Goal: Information Seeking & Learning: Understand process/instructions

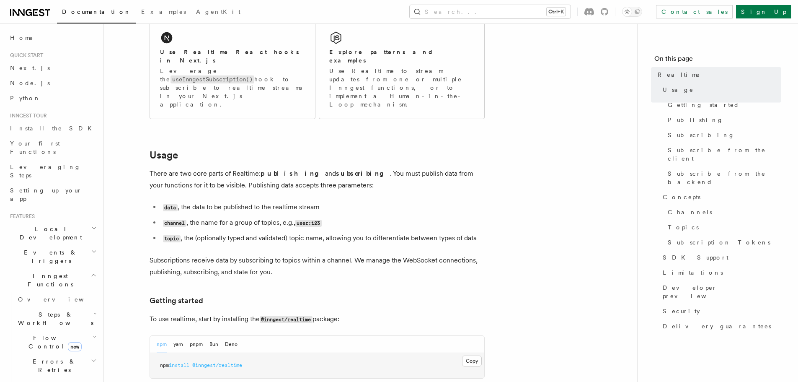
scroll to position [168, 0]
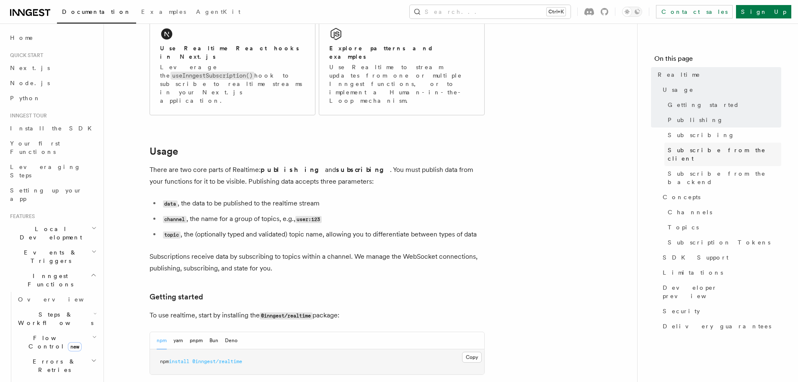
click at [684, 153] on span "Subscribe from the client" at bounding box center [725, 154] width 114 height 17
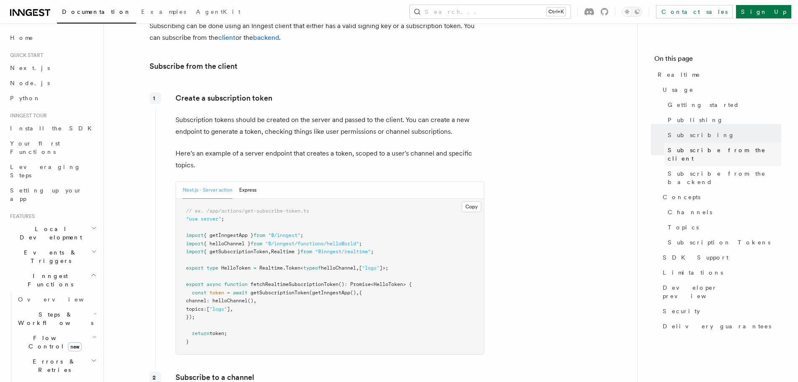
scroll to position [977, 0]
click at [248, 59] on h3 "Subscribe from the client" at bounding box center [317, 65] width 335 height 12
copy article "Subscribe from the client"
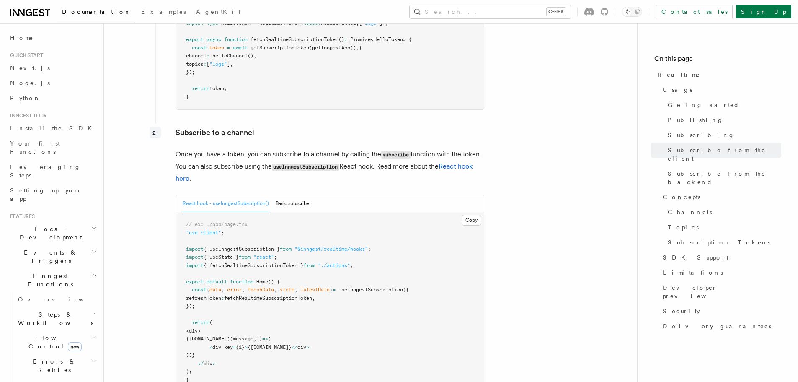
scroll to position [1229, 0]
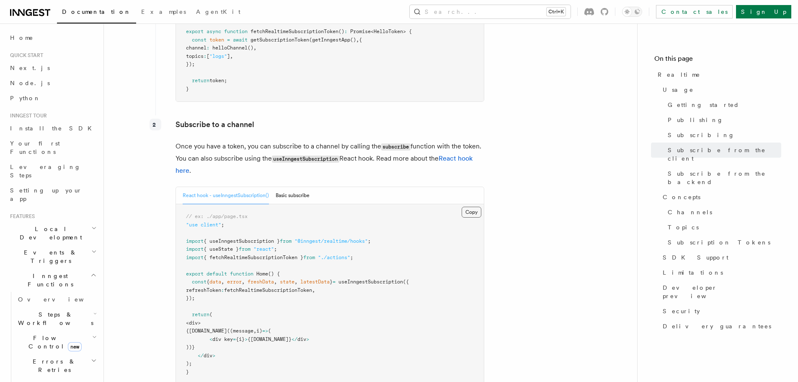
click at [463, 207] on button "Copy Copied" at bounding box center [472, 212] width 20 height 11
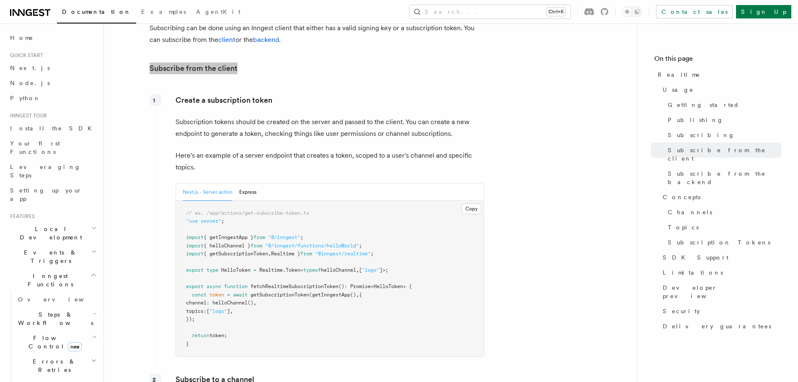
scroll to position [893, 0]
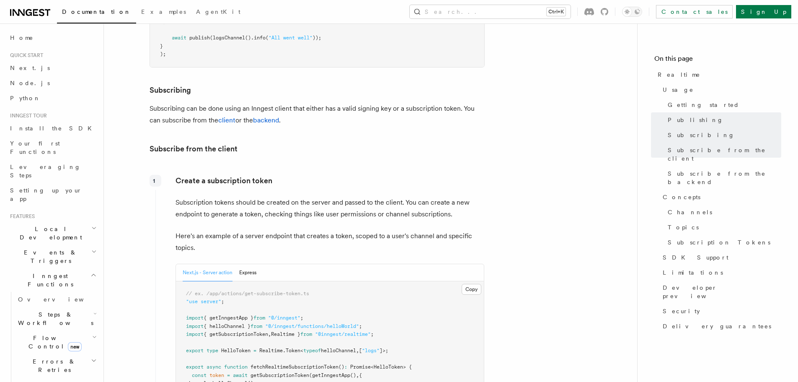
click at [191, 175] on p "Create a subscription token" at bounding box center [330, 181] width 309 height 12
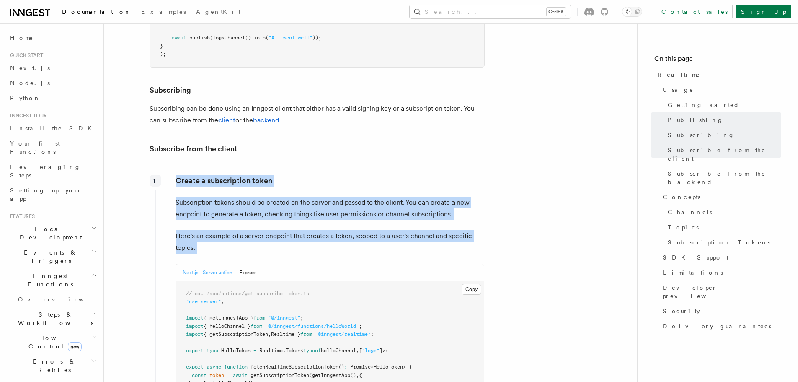
drag, startPoint x: 191, startPoint y: 165, endPoint x: 229, endPoint y: 217, distance: 64.1
click at [229, 217] on div "Create a subscription token Subscription tokens should be created on the server…" at bounding box center [319, 309] width 329 height 276
copy div "Create a subscription token Subscription tokens should be created on the server…"
click at [471, 284] on button "Copy Copied" at bounding box center [472, 289] width 20 height 11
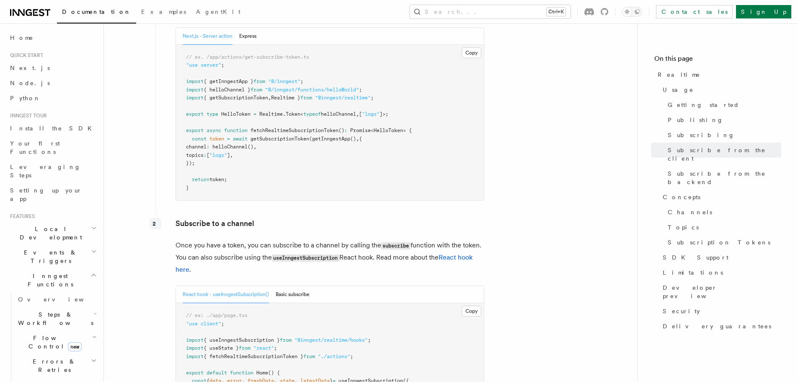
scroll to position [1145, 0]
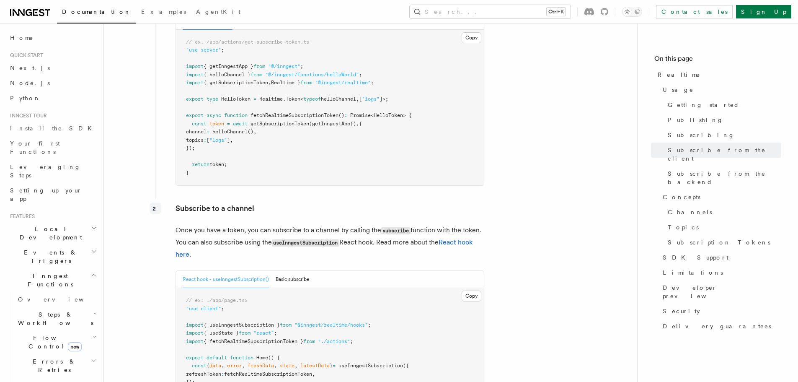
click at [209, 202] on p "Subscribe to a channel" at bounding box center [330, 208] width 309 height 12
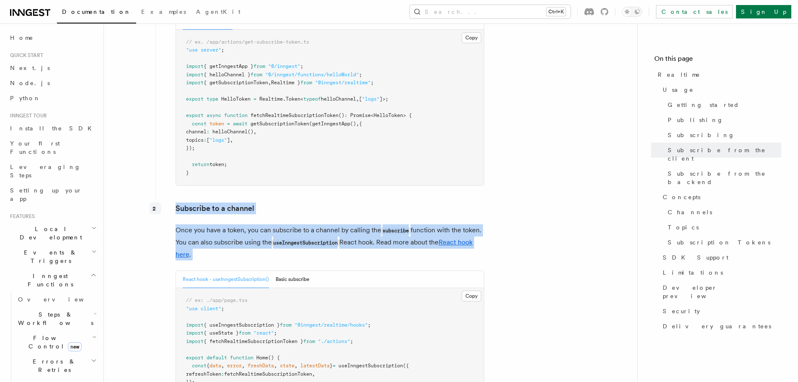
drag, startPoint x: 209, startPoint y: 190, endPoint x: 216, endPoint y: 228, distance: 38.8
copy div "Subscribe to a channel Once you have a token, you can subscribe to a channel by…"
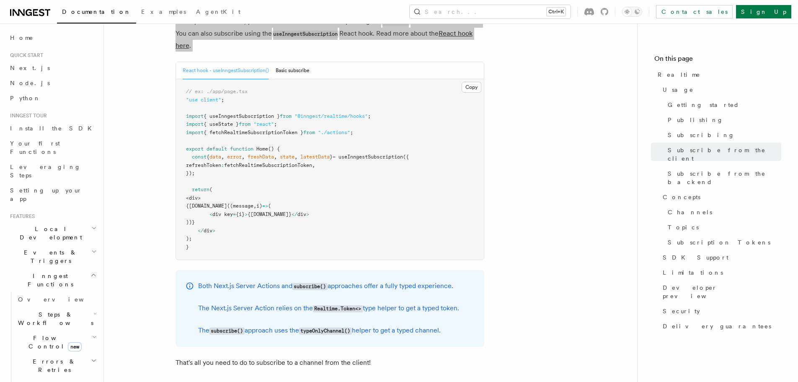
scroll to position [1354, 0]
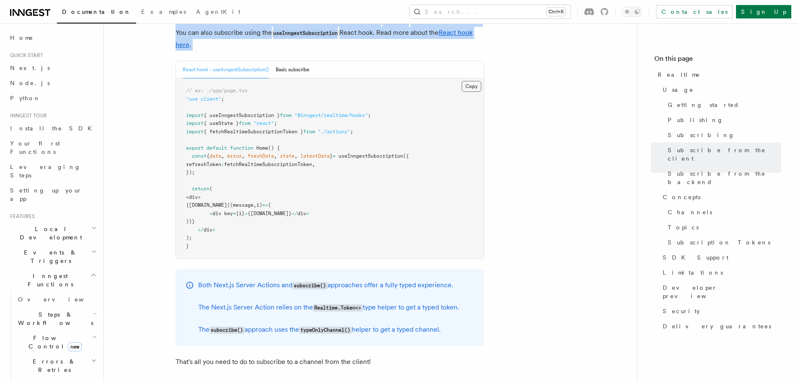
click at [466, 81] on button "Copy Copied" at bounding box center [472, 86] width 20 height 11
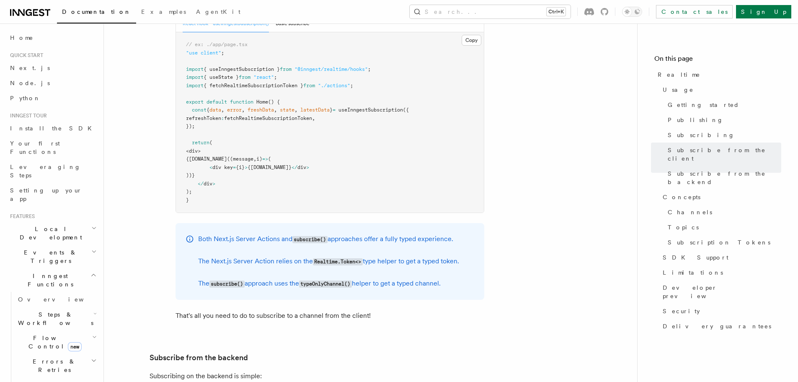
scroll to position [1480, 0]
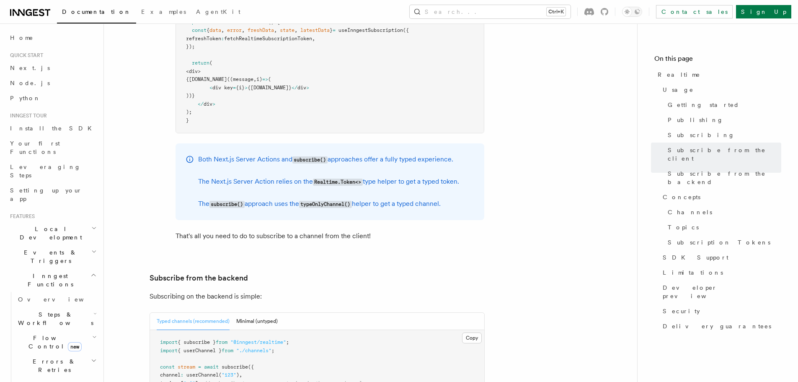
click at [234, 153] on p "Both Next.js Server Actions and subscribe() approaches offer a fully typed expe…" at bounding box center [328, 159] width 261 height 12
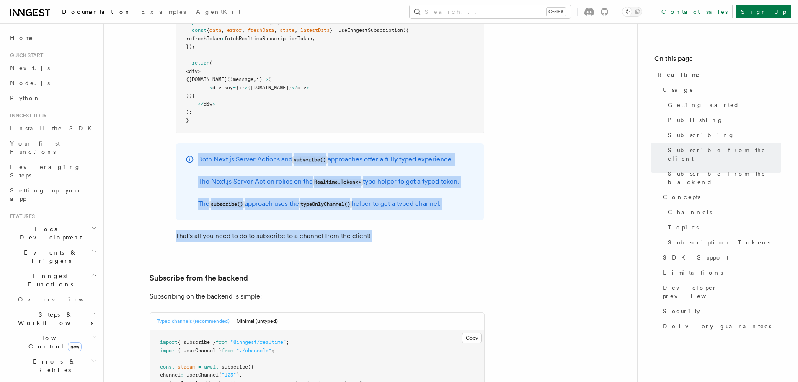
drag, startPoint x: 234, startPoint y: 138, endPoint x: 278, endPoint y: 210, distance: 84.8
click at [278, 210] on div "Subscribe to a channel Once you have a token, you can subscribe to a channel by…" at bounding box center [319, 58] width 329 height 388
copy article "Both Next.js Server Actions and subscribe() approaches offer a fully typed expe…"
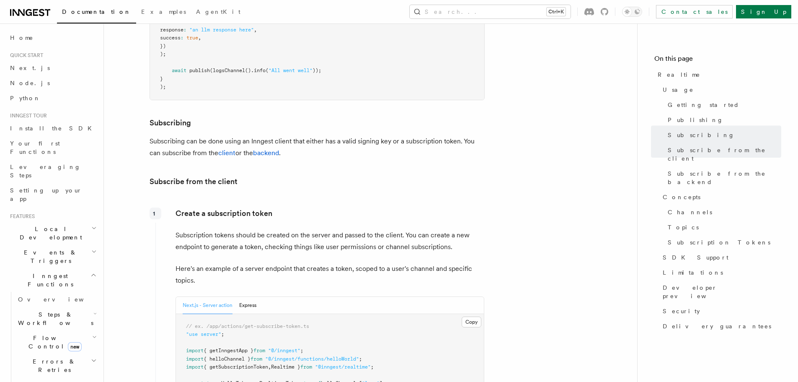
scroll to position [851, 0]
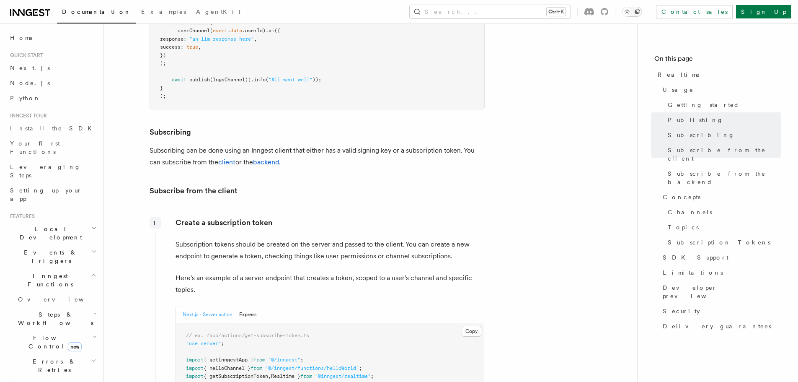
click at [641, 12] on icon "Toggle dark mode" at bounding box center [637, 11] width 7 height 7
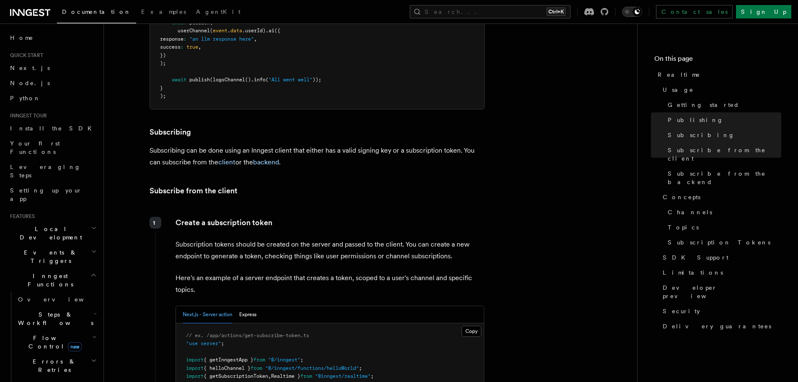
click at [641, 11] on icon "Toggle dark mode" at bounding box center [637, 11] width 7 height 7
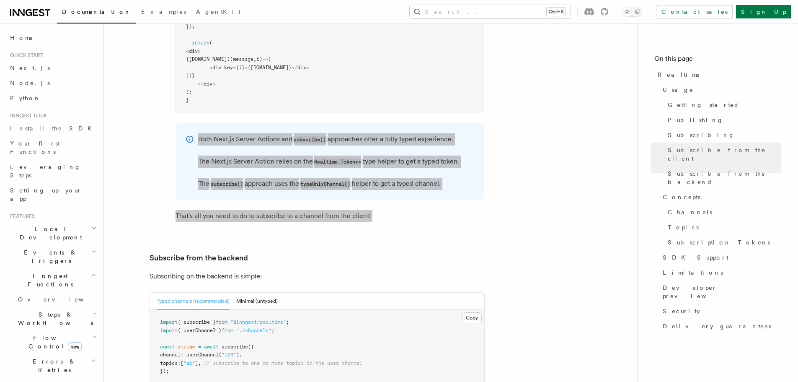
scroll to position [1467, 0]
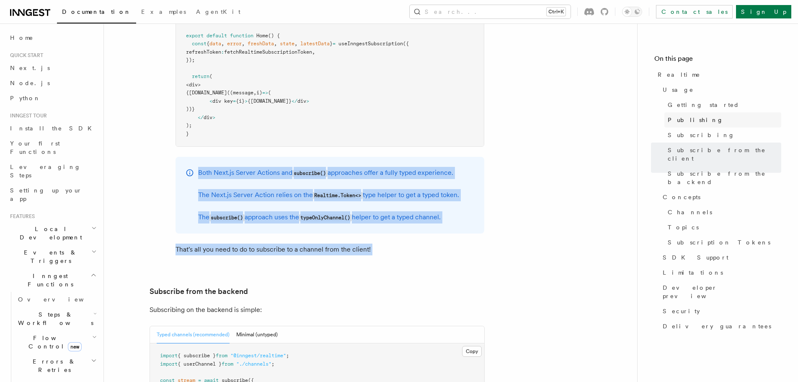
click at [678, 122] on span "Publishing" at bounding box center [696, 120] width 56 height 8
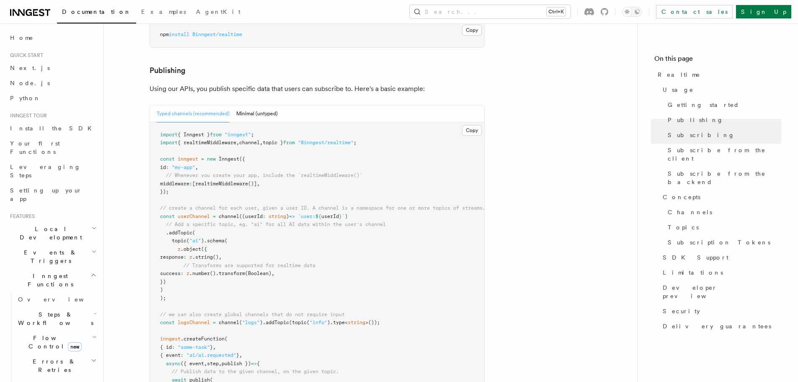
scroll to position [494, 0]
click at [686, 132] on span "Subscribing" at bounding box center [701, 135] width 67 height 8
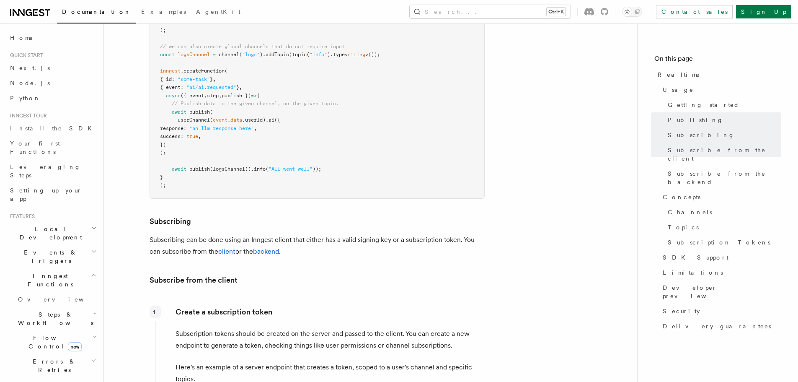
scroll to position [625, 0]
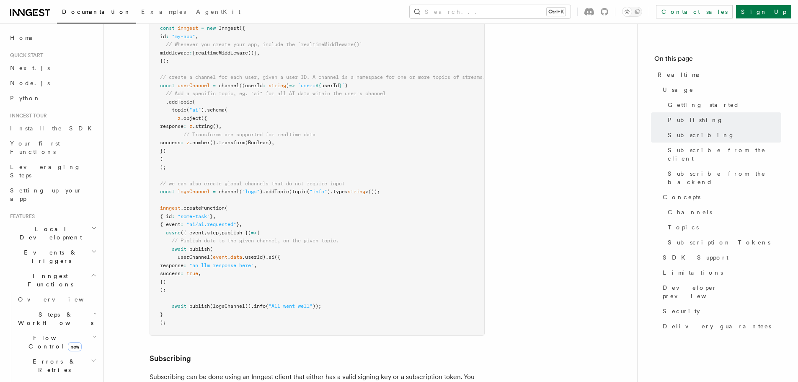
drag, startPoint x: 527, startPoint y: 44, endPoint x: 518, endPoint y: 39, distance: 11.1
